Goal: Navigation & Orientation: Find specific page/section

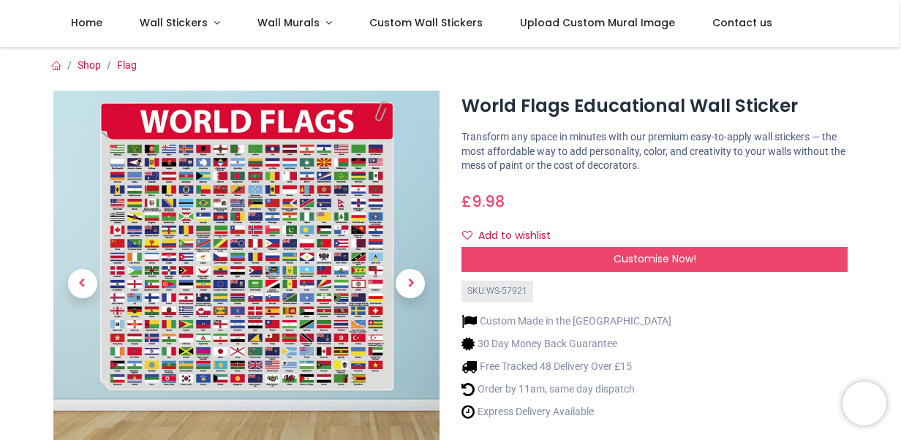
scroll to position [219, 0]
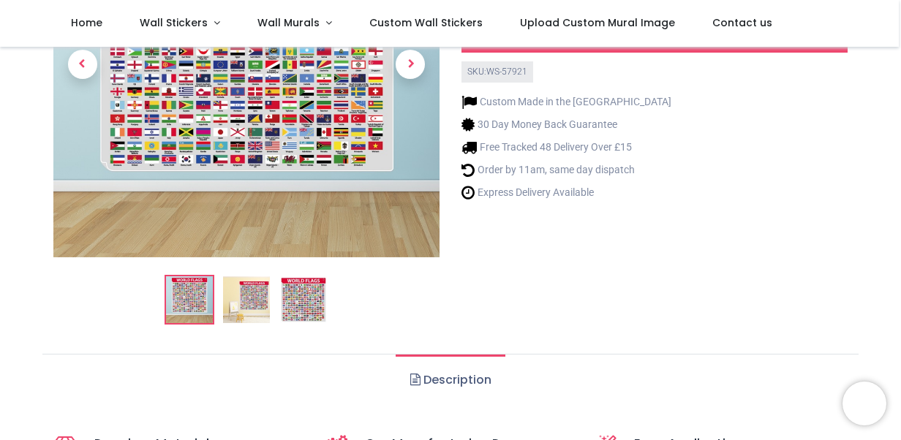
click at [186, 303] on img at bounding box center [189, 299] width 47 height 47
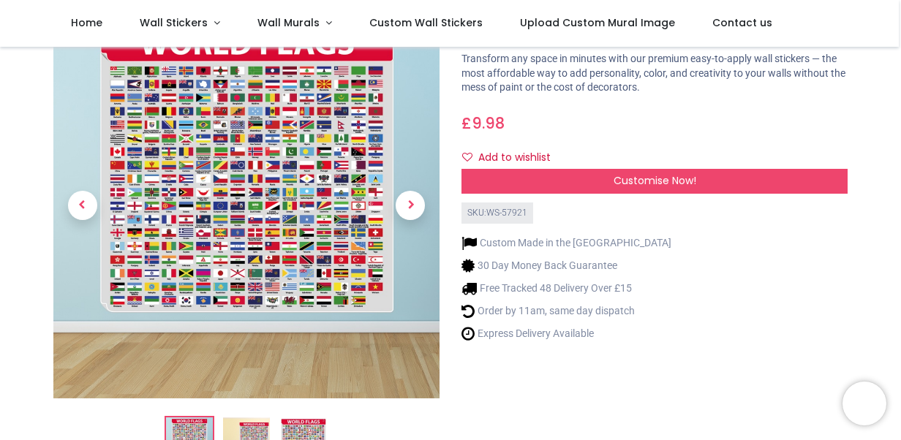
scroll to position [73, 0]
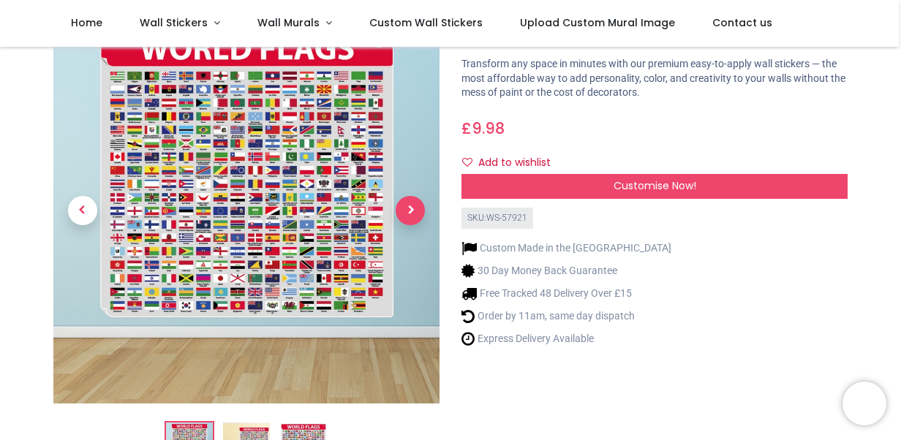
click at [412, 204] on span "Next" at bounding box center [410, 210] width 29 height 29
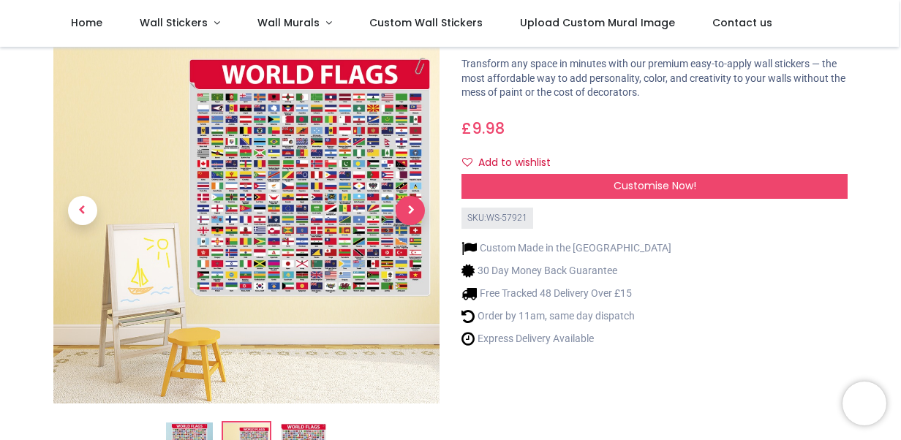
click at [412, 204] on span "Next" at bounding box center [410, 210] width 29 height 29
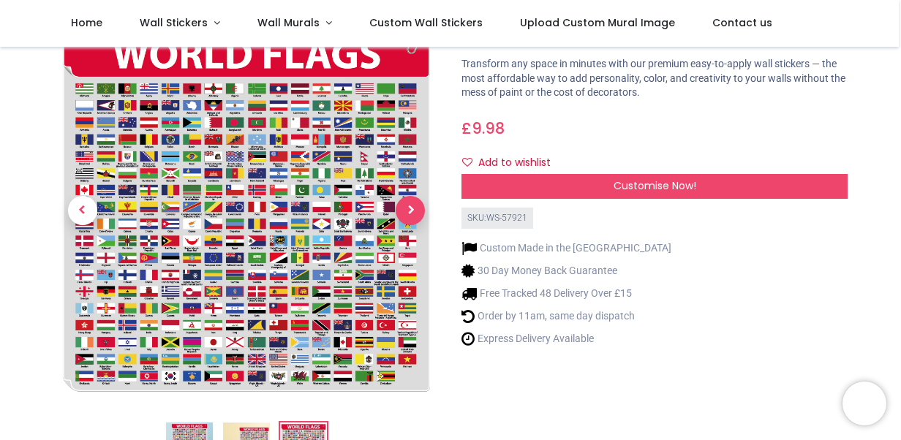
click at [411, 204] on span "Next" at bounding box center [410, 210] width 29 height 29
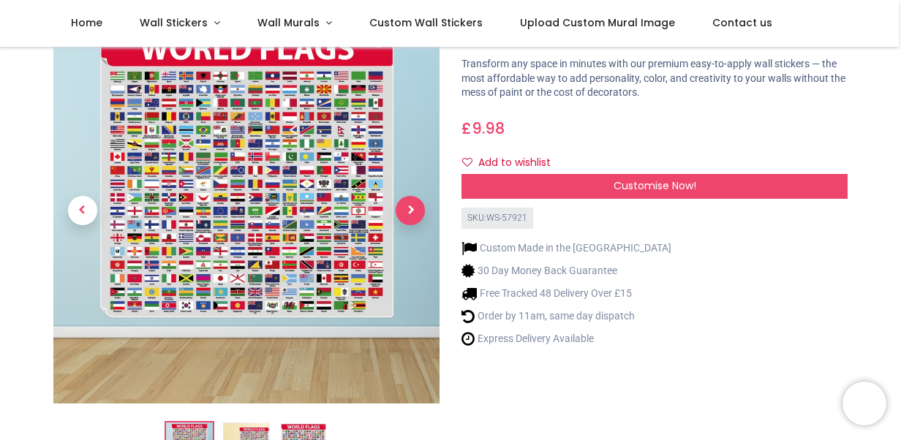
click at [404, 208] on span "Next" at bounding box center [410, 210] width 29 height 29
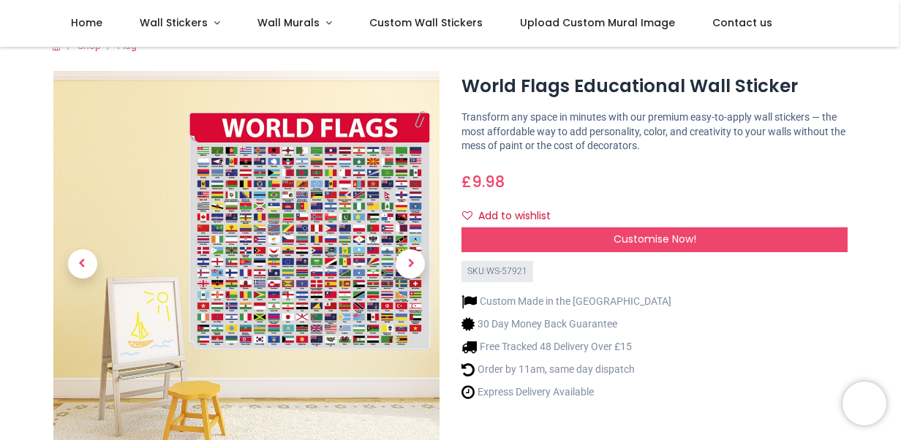
scroll to position [0, 0]
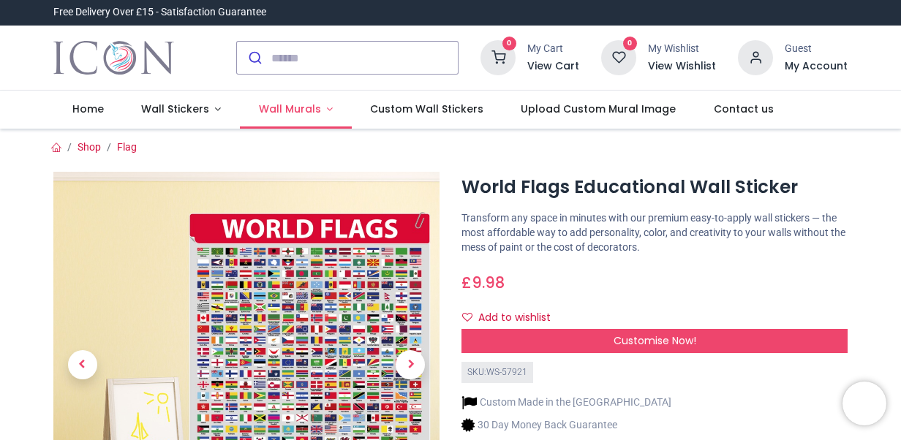
click at [282, 109] on span "Wall Murals" at bounding box center [290, 109] width 62 height 15
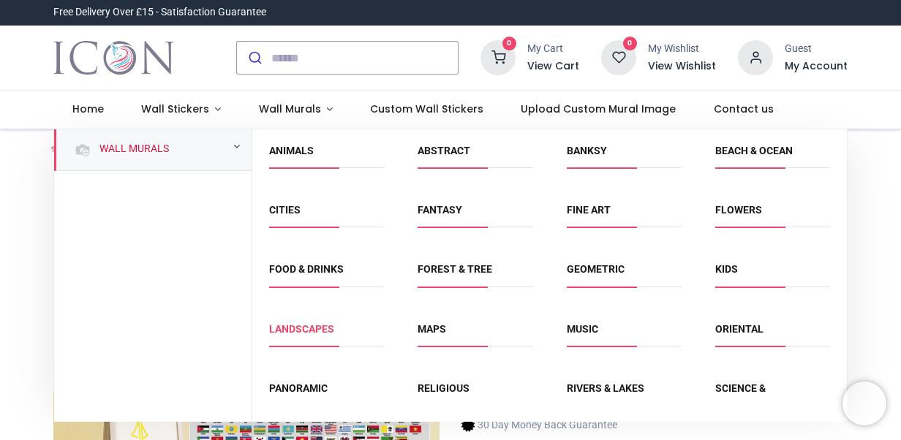
click at [309, 329] on link "Landscapes" at bounding box center [301, 329] width 65 height 12
